Goal: Transaction & Acquisition: Connect with others

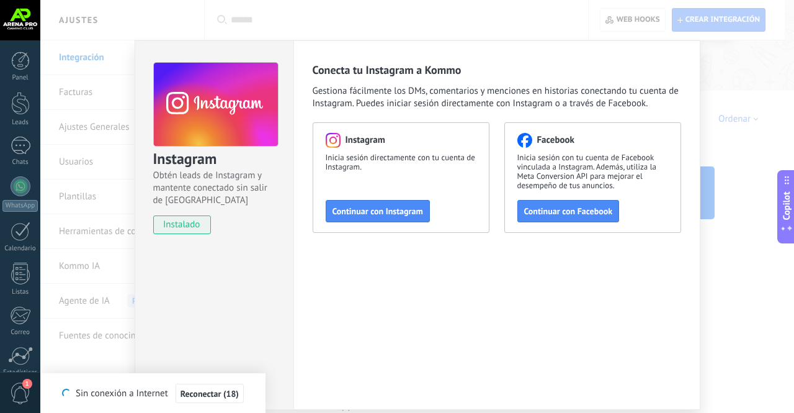
scroll to position [43, 0]
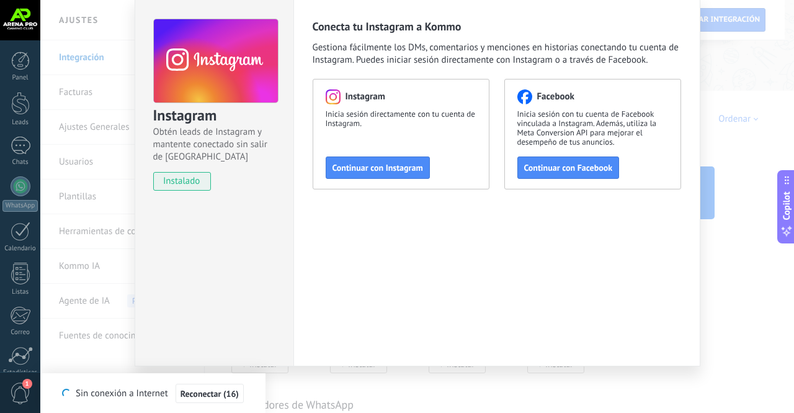
click at [386, 117] on span "Inicia sesión directamente con tu cuenta de Instagram." at bounding box center [401, 118] width 151 height 19
click at [382, 158] on button "Continuar con Instagram" at bounding box center [378, 167] width 104 height 22
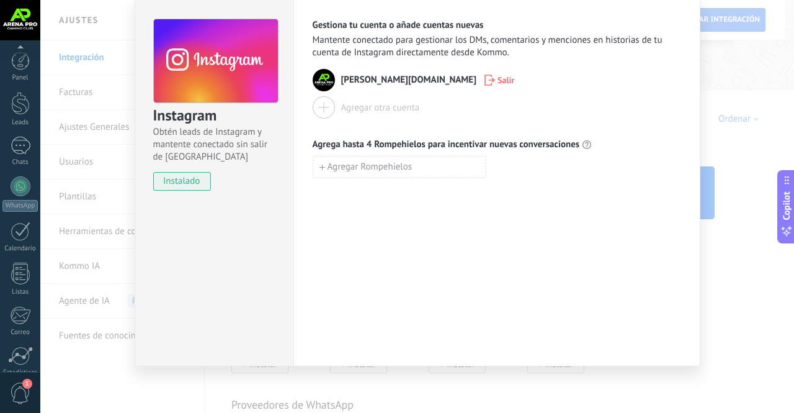
scroll to position [104, 0]
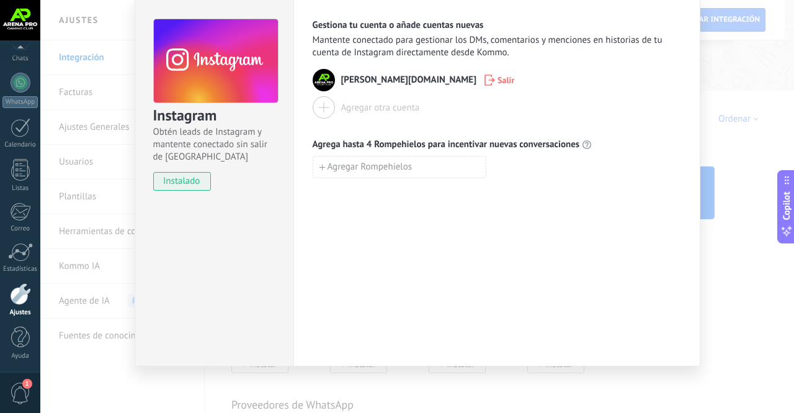
click at [24, 145] on div "Calendario" at bounding box center [20, 145] width 36 height 8
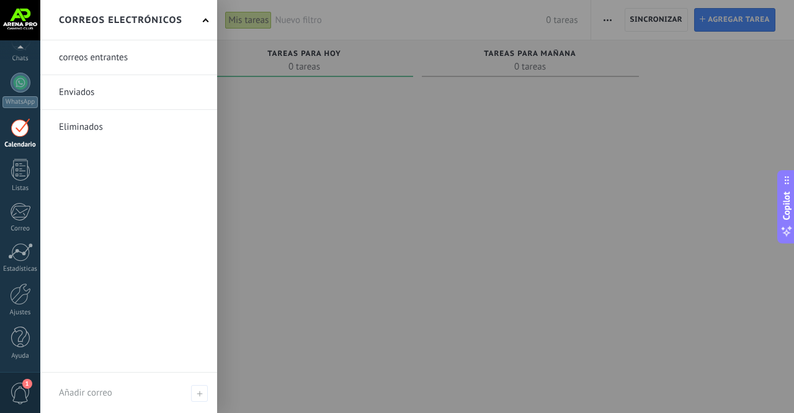
click at [19, 217] on div at bounding box center [20, 211] width 20 height 19
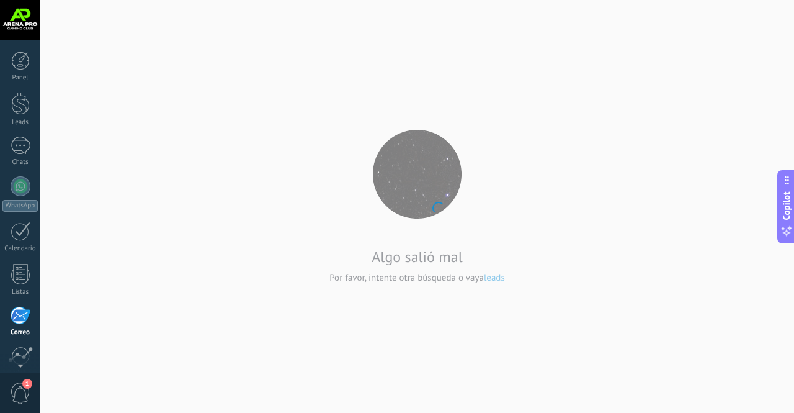
click at [19, 187] on div at bounding box center [21, 186] width 20 height 20
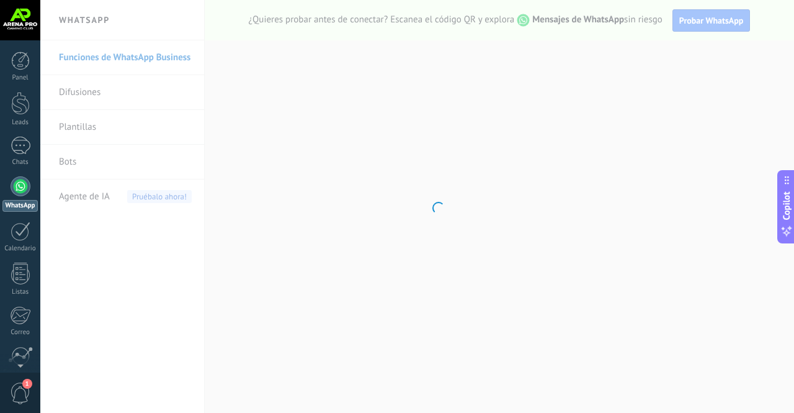
click at [19, 153] on div at bounding box center [21, 145] width 20 height 18
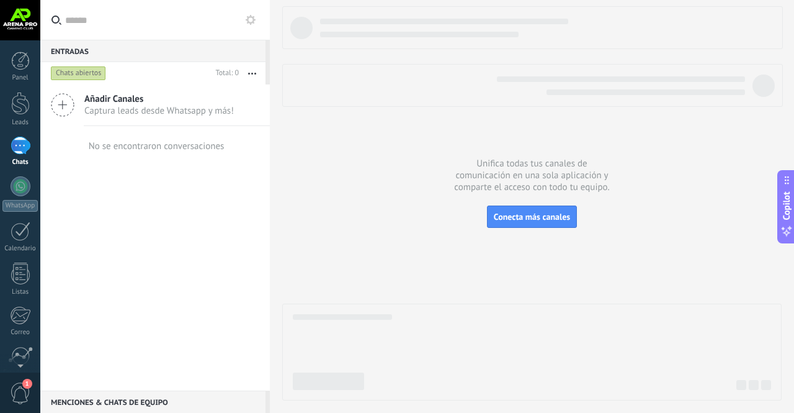
click at [27, 193] on link "WhatsApp" at bounding box center [20, 193] width 40 height 35
